Goal: Find specific page/section: Find specific page/section

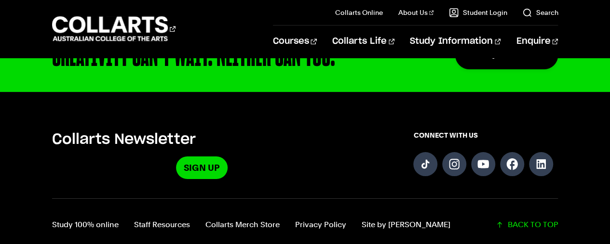
scroll to position [2429, 0]
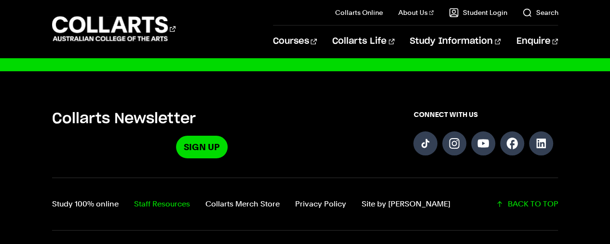
click at [148, 198] on link "Staff Resources" at bounding box center [162, 204] width 56 height 13
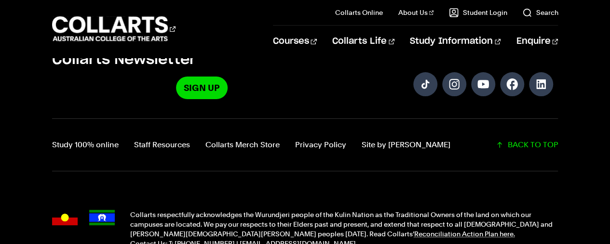
scroll to position [2506, 0]
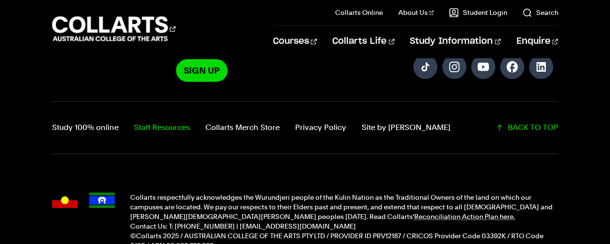
click at [150, 121] on link "Staff Resources" at bounding box center [162, 127] width 56 height 13
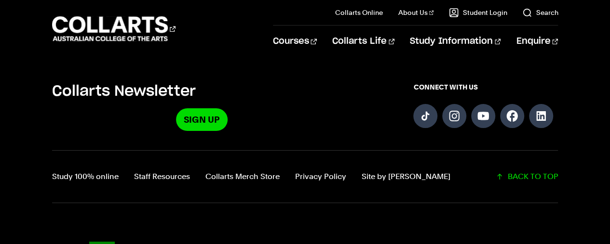
scroll to position [2458, 0]
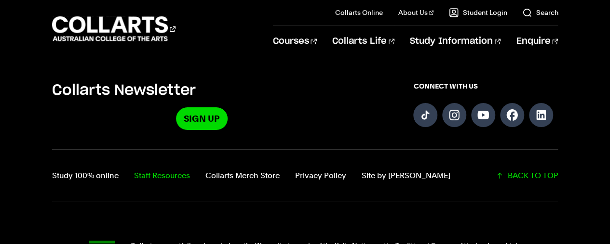
click at [153, 169] on link "Staff Resources" at bounding box center [162, 175] width 56 height 13
